Goal: Task Accomplishment & Management: Manage account settings

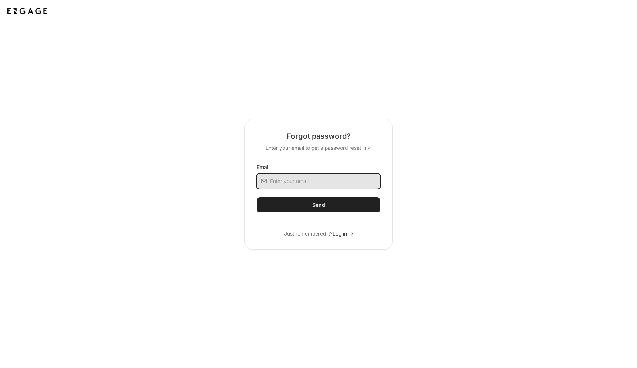
click at [297, 182] on input "Email" at bounding box center [325, 181] width 110 height 15
type input "[EMAIL_ADDRESS][DOMAIN_NAME]"
click at [311, 199] on button "Send" at bounding box center [319, 205] width 124 height 15
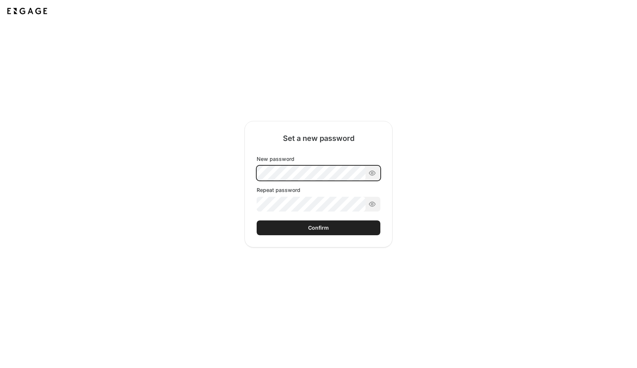
click at [287, 178] on div "New password Repeat password" at bounding box center [319, 183] width 124 height 56
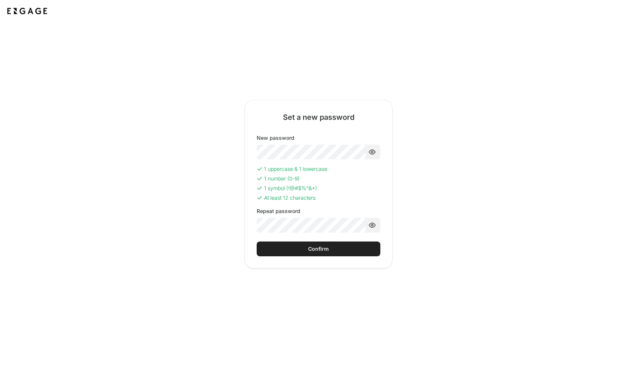
click at [320, 253] on button "Confirm" at bounding box center [319, 249] width 124 height 15
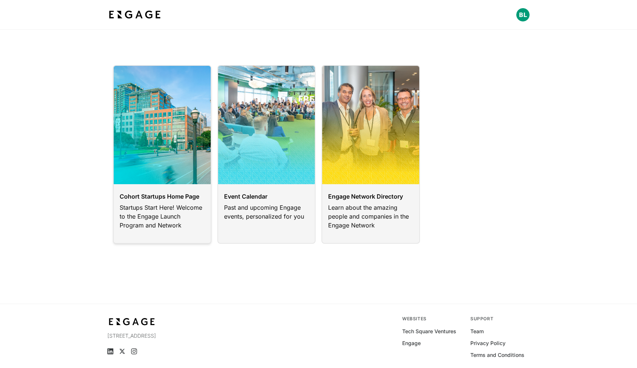
click at [164, 224] on link at bounding box center [162, 154] width 98 height 179
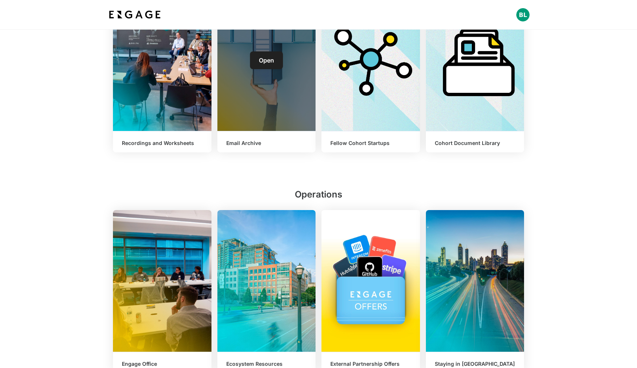
scroll to position [304, 0]
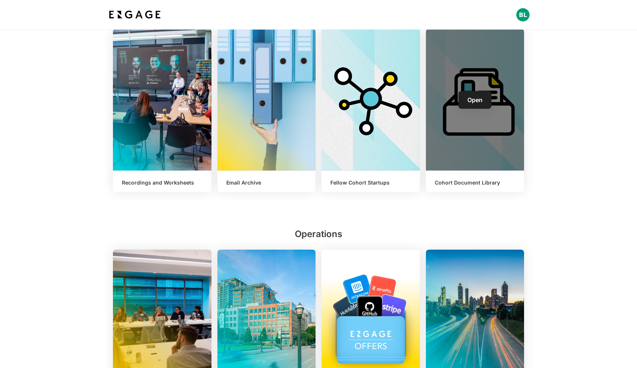
click at [465, 182] on h6 "Cohort Document Library" at bounding box center [475, 183] width 81 height 6
click at [474, 103] on span "Open" at bounding box center [474, 99] width 15 height 7
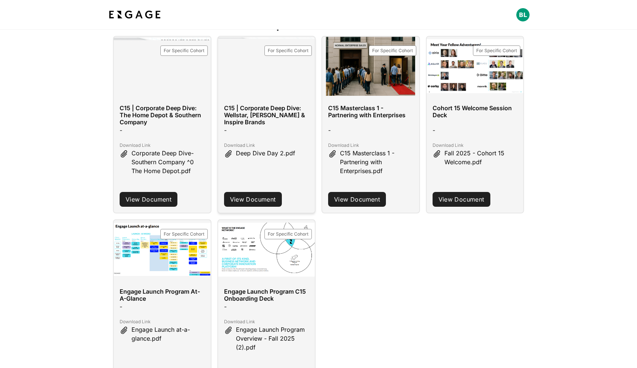
scroll to position [291, 0]
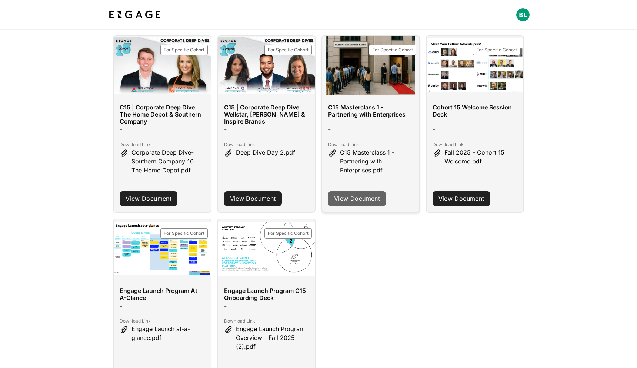
click at [354, 201] on link "View Document" at bounding box center [357, 198] width 58 height 15
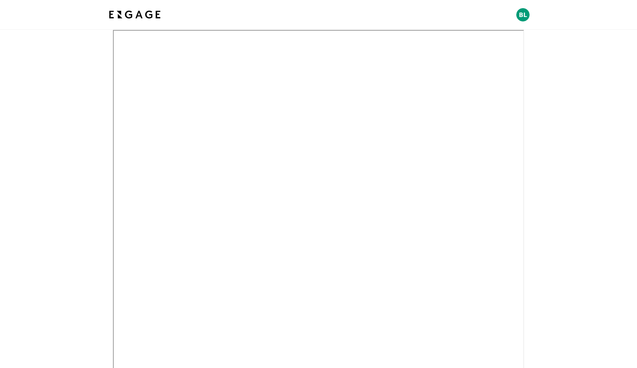
scroll to position [90, 0]
